Goal: Information Seeking & Learning: Learn about a topic

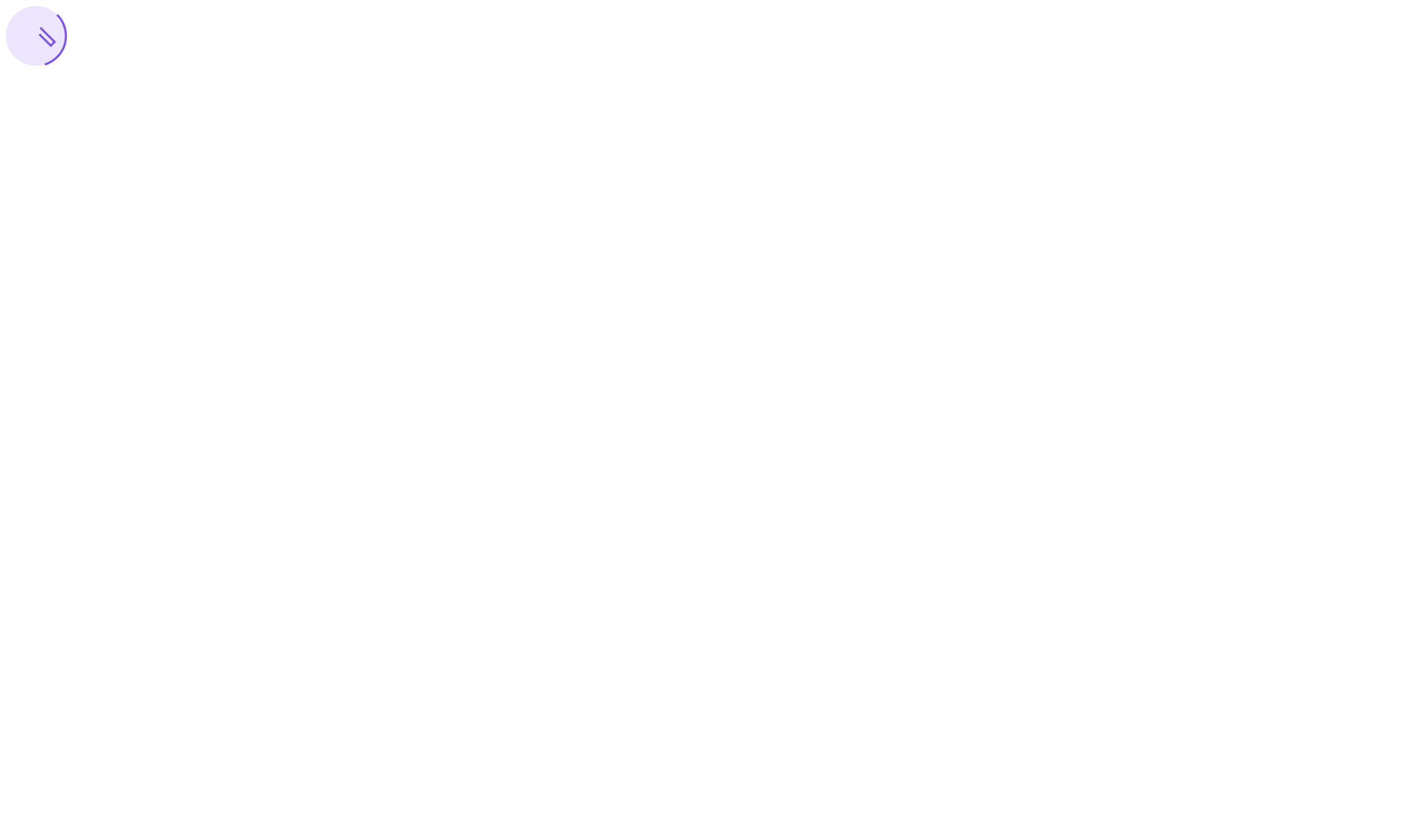
click at [204, 70] on div at bounding box center [702, 37] width 1395 height 65
